Goal: Information Seeking & Learning: Compare options

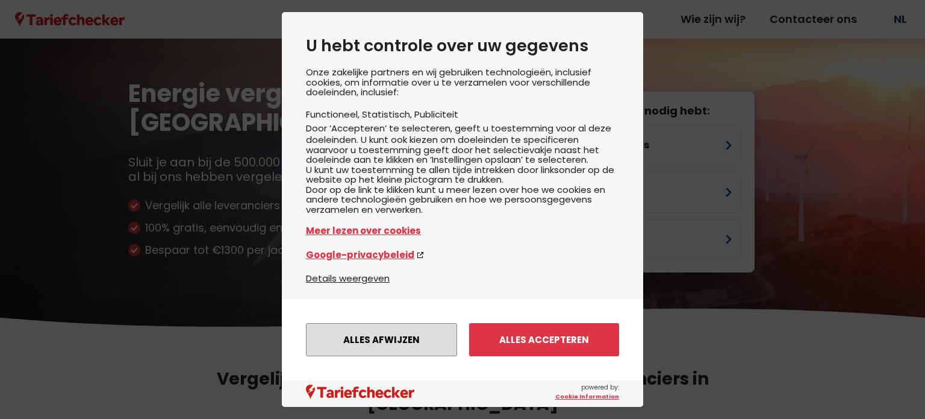
click at [399, 338] on button "Alles afwijzen" at bounding box center [381, 339] width 151 height 33
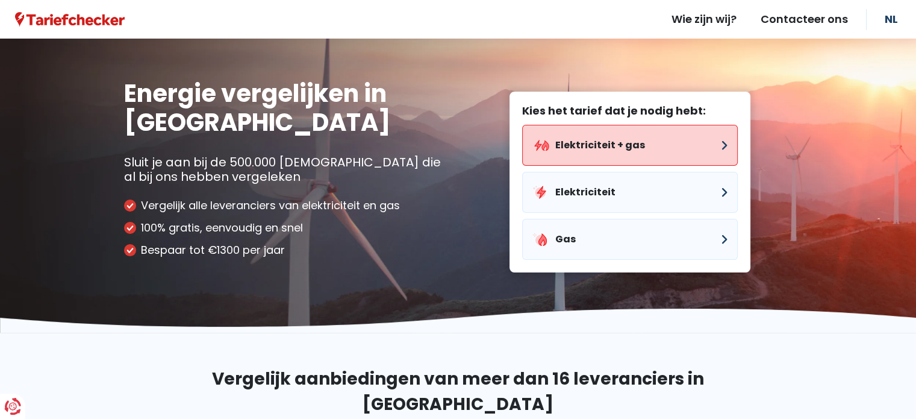
click at [568, 142] on button "Elektriciteit + gas" at bounding box center [630, 145] width 216 height 41
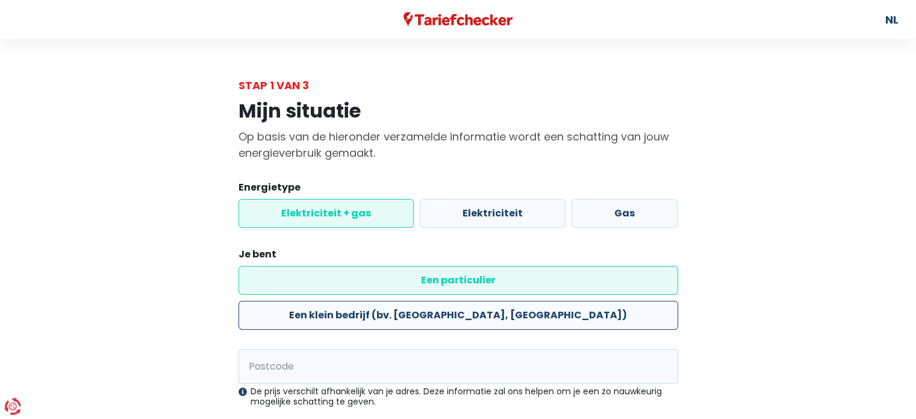
click at [509, 300] on label "Een klein bedrijf (bv. [GEOGRAPHIC_DATA], [GEOGRAPHIC_DATA])" at bounding box center [458, 314] width 440 height 29
click at [509, 300] on input "Een klein bedrijf (bv. [GEOGRAPHIC_DATA], [GEOGRAPHIC_DATA])" at bounding box center [458, 314] width 440 height 29
radio input "true"
radio input "false"
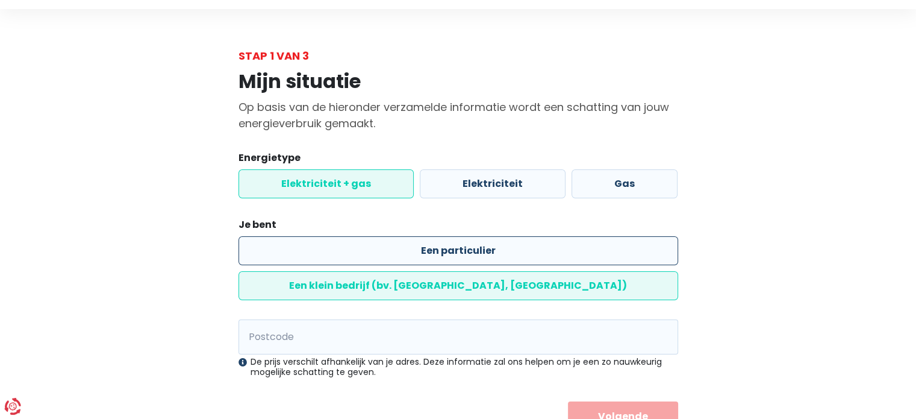
scroll to position [46, 0]
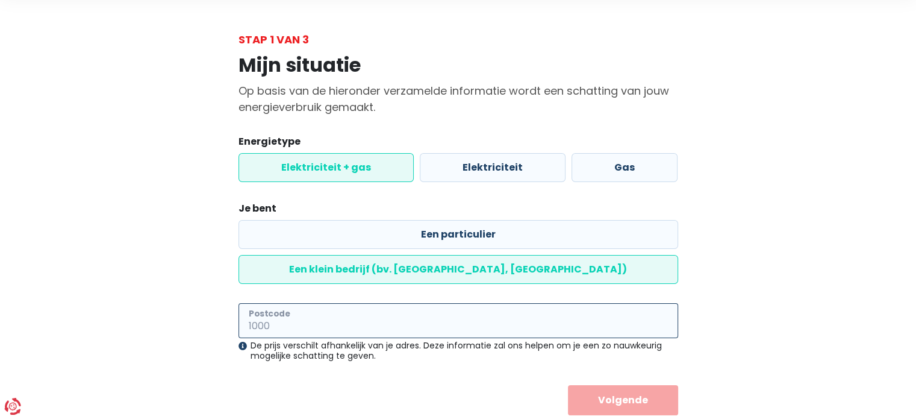
click at [293, 303] on input "Postcode" at bounding box center [458, 320] width 440 height 35
type input "9850"
click at [568, 385] on button "Volgende" at bounding box center [623, 400] width 110 height 30
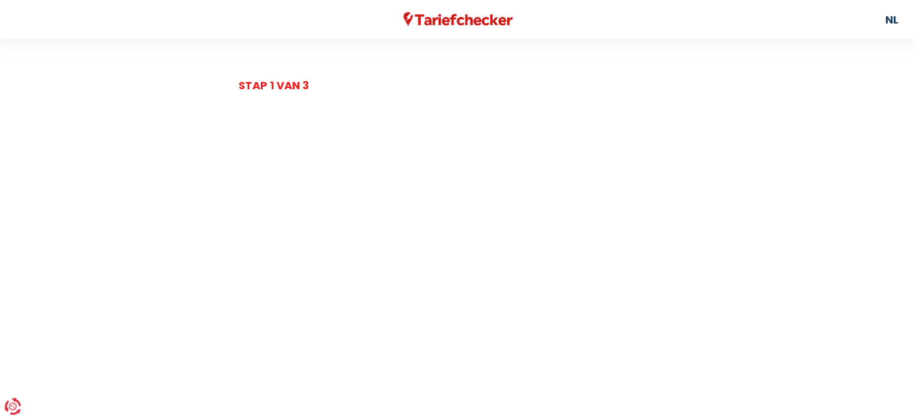
select select
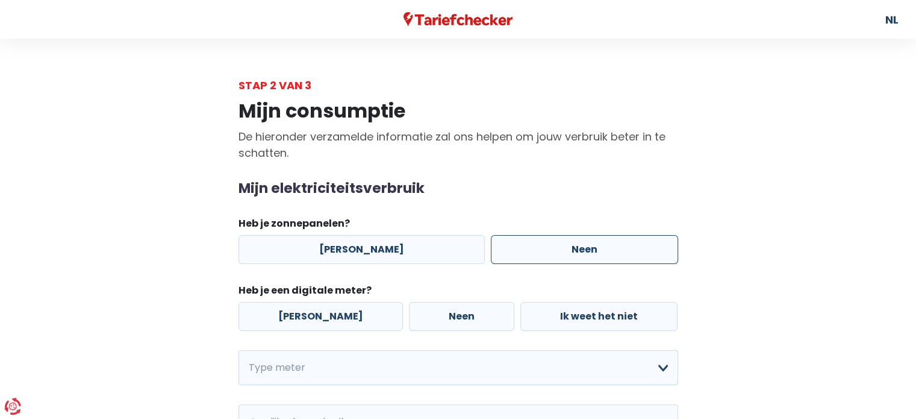
click at [523, 252] on label "Neen" at bounding box center [584, 249] width 187 height 29
click at [523, 252] on input "Neen" at bounding box center [584, 249] width 187 height 29
radio input "true"
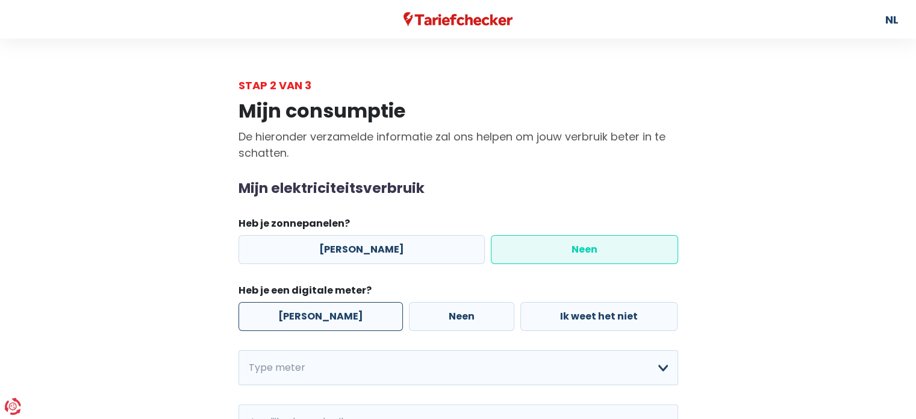
click at [335, 317] on label "[PERSON_NAME]" at bounding box center [320, 316] width 164 height 29
click at [335, 317] on input "[PERSON_NAME]" at bounding box center [320, 316] width 164 height 29
radio input "true"
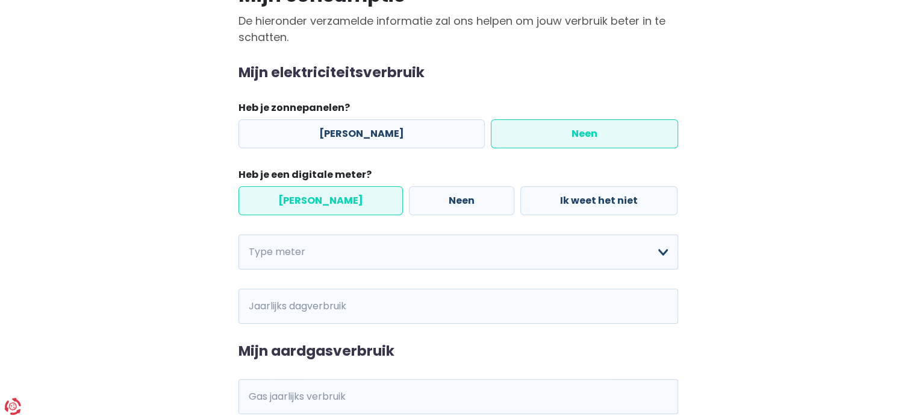
scroll to position [181, 0]
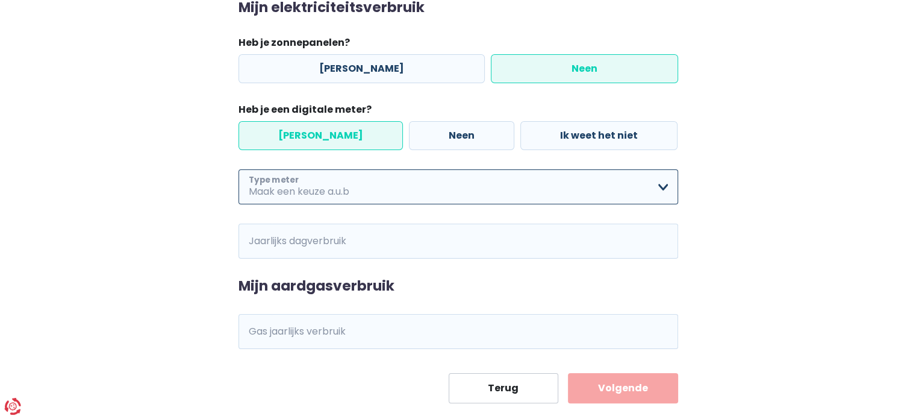
click at [335, 185] on select "Enkelvoudig Tweevoudig Enkelvoudig + uitsluitend nachttarief Tweevoudig + uitsl…" at bounding box center [458, 186] width 440 height 35
click at [374, 192] on select "Enkelvoudig Tweevoudig Enkelvoudig + uitsluitend nachttarief Tweevoudig + uitsl…" at bounding box center [458, 186] width 440 height 35
select select "day_single_rate"
click at [238, 169] on select "Enkelvoudig Tweevoudig Enkelvoudig + uitsluitend nachttarief Tweevoudig + uitsl…" at bounding box center [458, 186] width 440 height 35
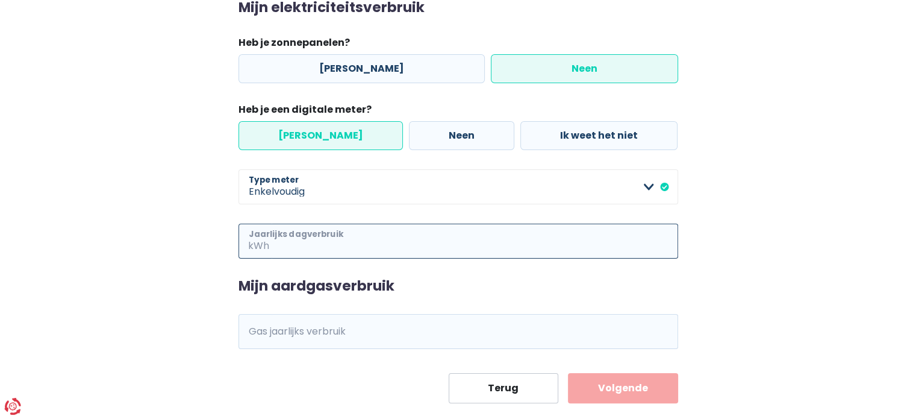
click at [370, 231] on input "Jaarlijks dagverbruik" at bounding box center [475, 240] width 406 height 35
click at [181, 276] on div "Mijn consumptie De hieronder verzamelde informatie zal ons helpen om jouw verbr…" at bounding box center [458, 158] width 686 height 490
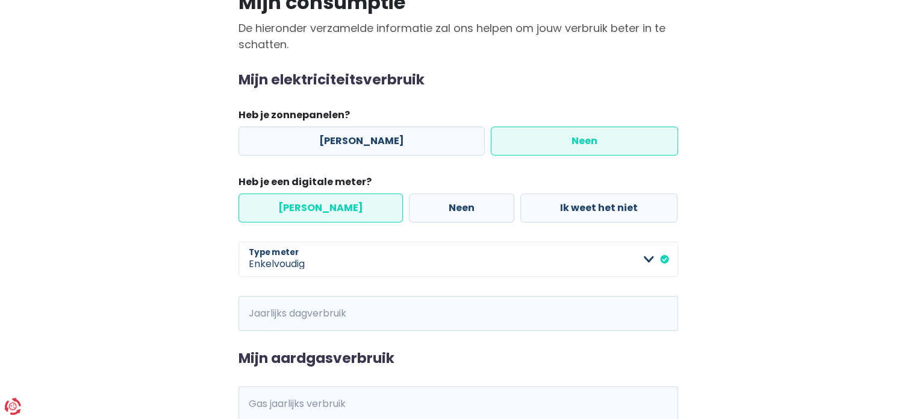
scroll to position [204, 0]
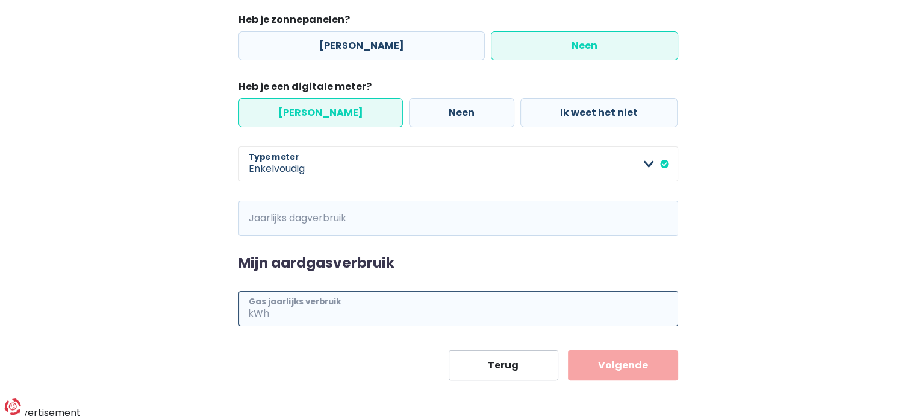
click at [307, 314] on input "Gas jaarlijks verbruik" at bounding box center [475, 308] width 406 height 35
type input "25000"
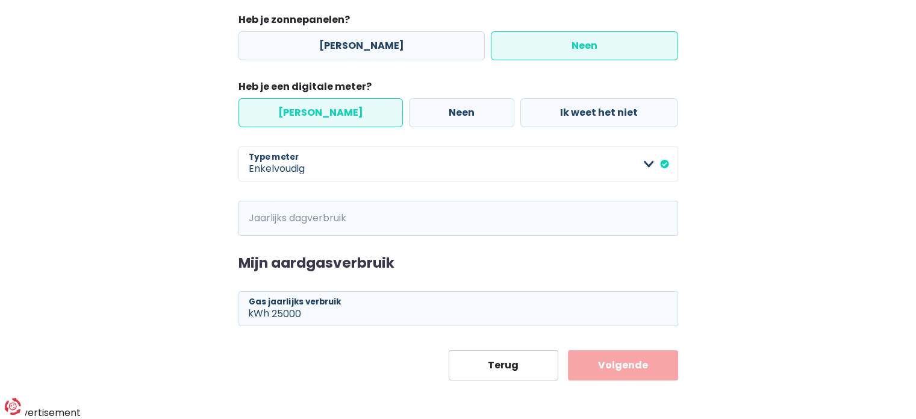
click at [359, 198] on div "Mijn elektriciteitsverbruik Heb je zonnepanelen? Ja Neen Heb je een digitale me…" at bounding box center [458, 106] width 440 height 259
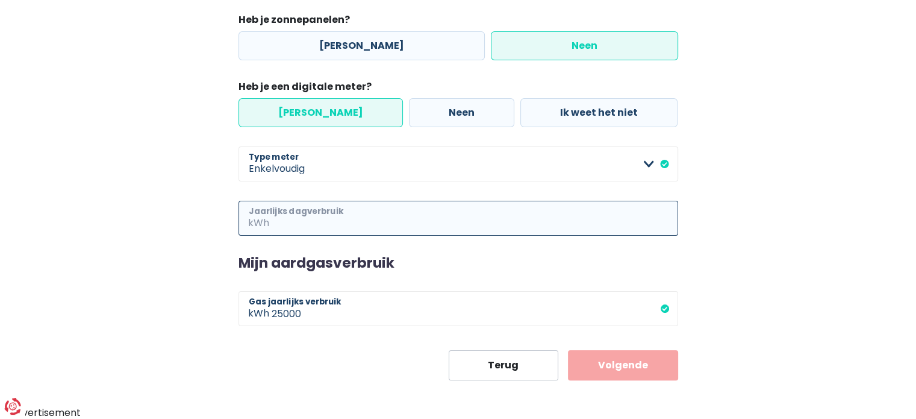
click at [353, 214] on input "Jaarlijks dagverbruik" at bounding box center [475, 218] width 406 height 35
